Goal: Task Accomplishment & Management: Complete application form

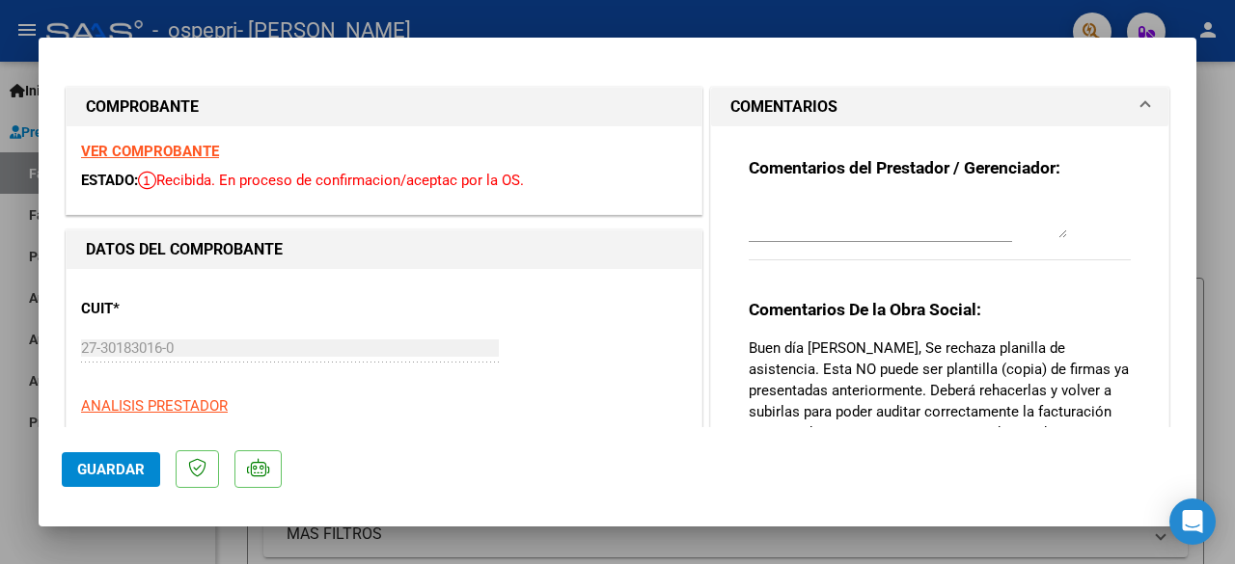
click at [1121, 256] on div "Comentarios del Prestador / Gerenciador: Comentarios De la Obra Social: Buen dí…" at bounding box center [939, 395] width 411 height 538
click at [953, 30] on div at bounding box center [617, 282] width 1235 height 564
type input "$ 0,00"
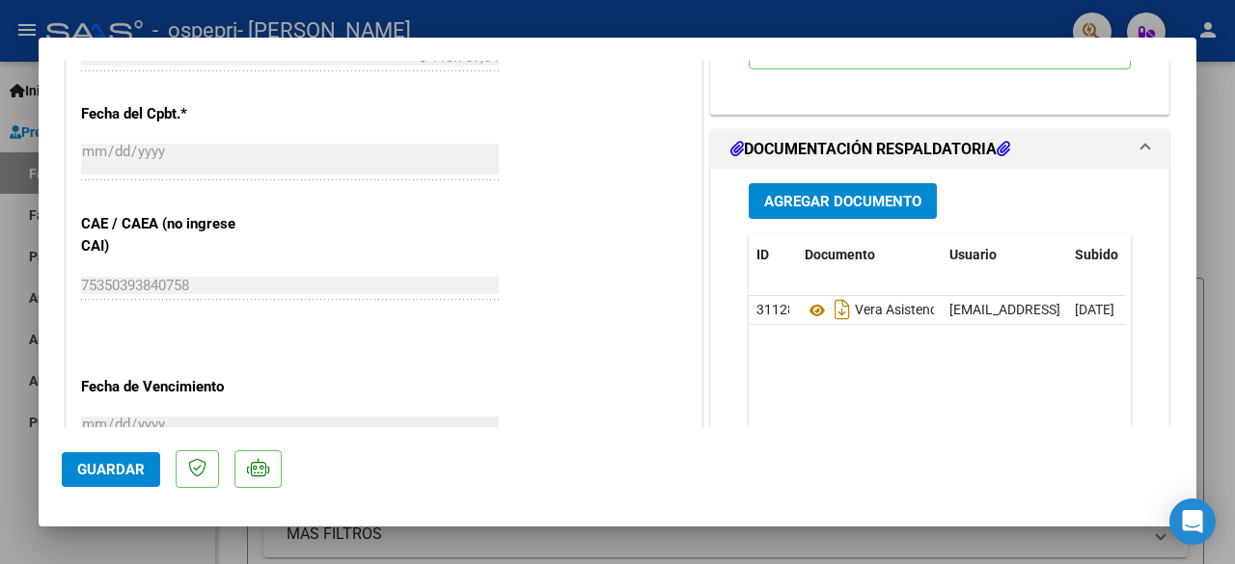
scroll to position [1054, 0]
click at [857, 20] on div at bounding box center [617, 282] width 1235 height 564
type input "$ 0,00"
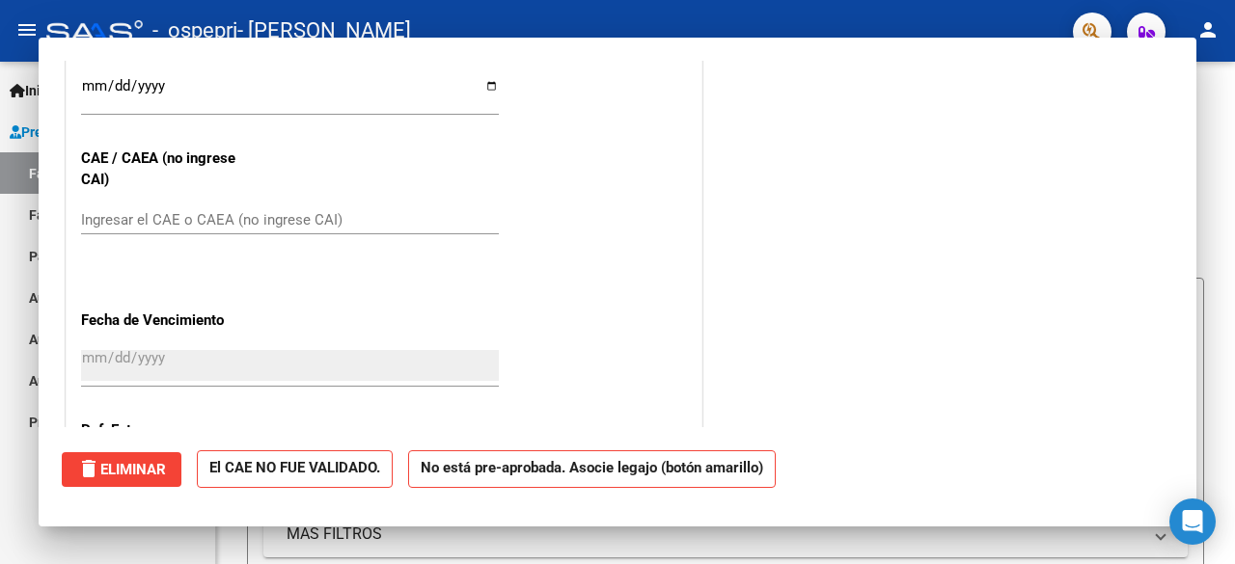
scroll to position [0, 0]
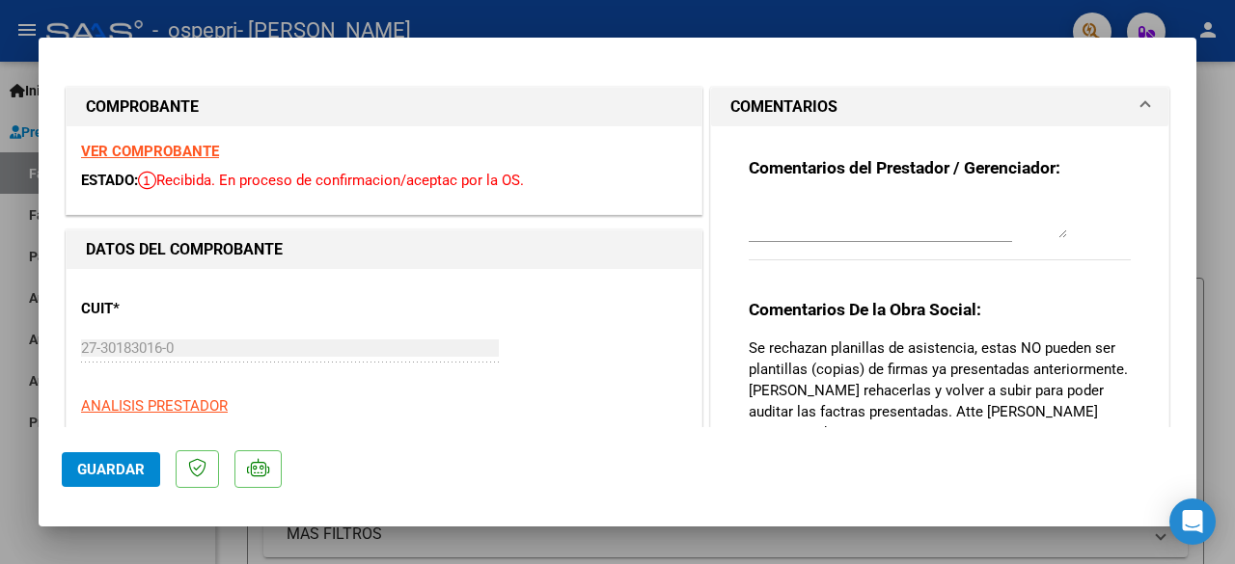
click at [894, 24] on div at bounding box center [617, 282] width 1235 height 564
type input "$ 0,00"
